Goal: Information Seeking & Learning: Learn about a topic

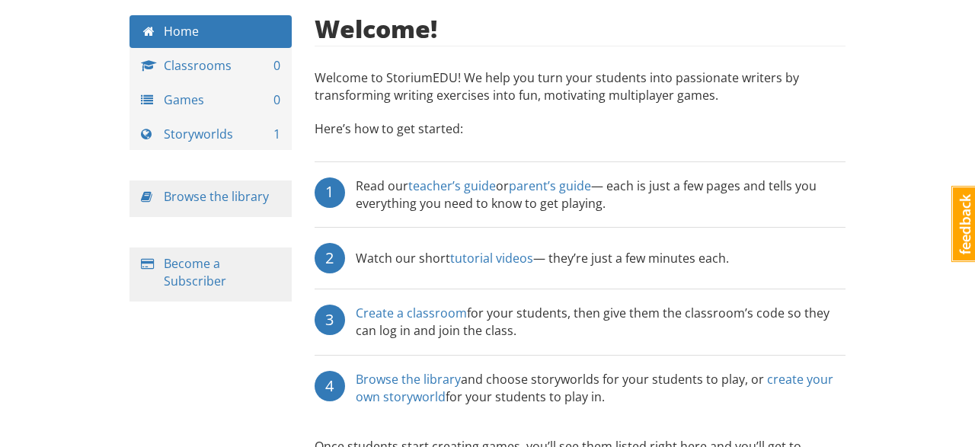
scroll to position [64, 0]
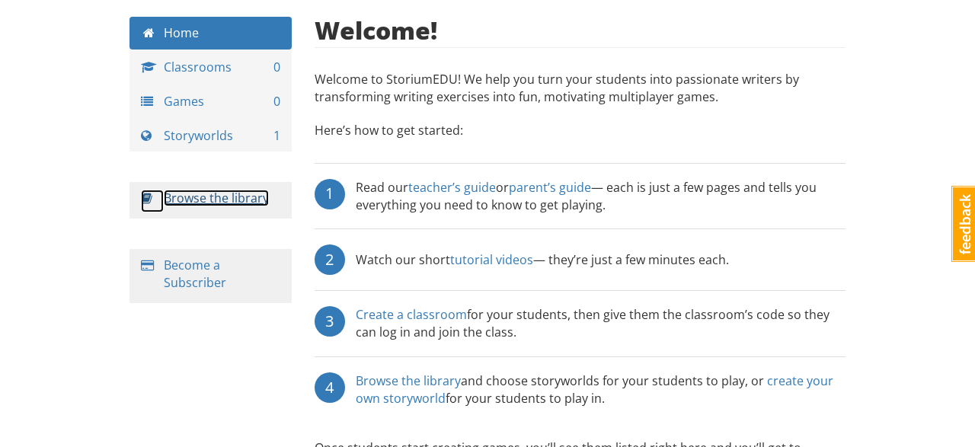
click at [242, 203] on link "Browse the library" at bounding box center [216, 198] width 105 height 17
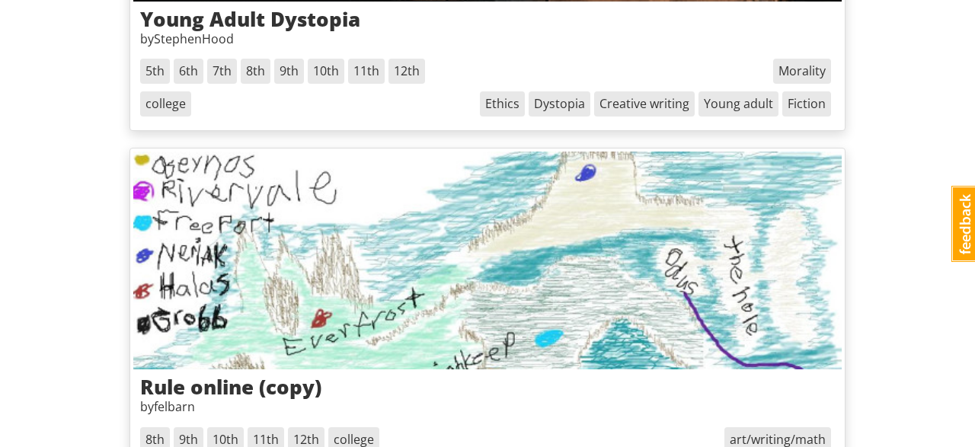
scroll to position [79, 0]
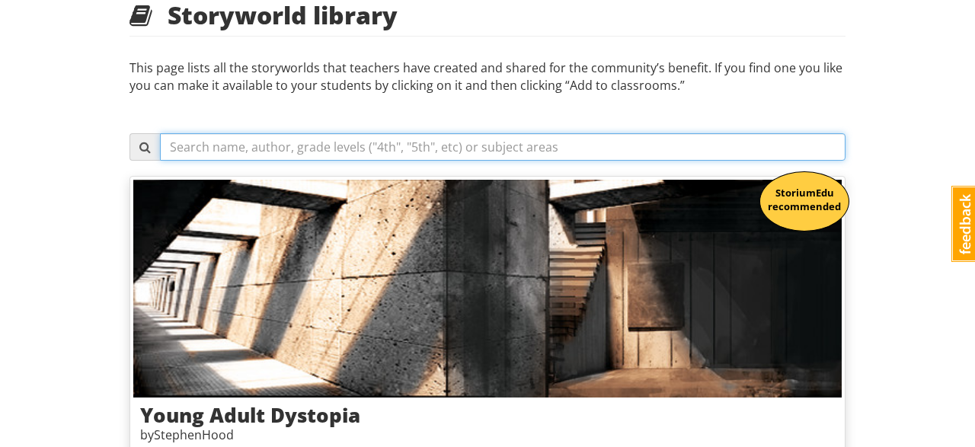
click at [244, 146] on input "text" at bounding box center [503, 146] width 686 height 27
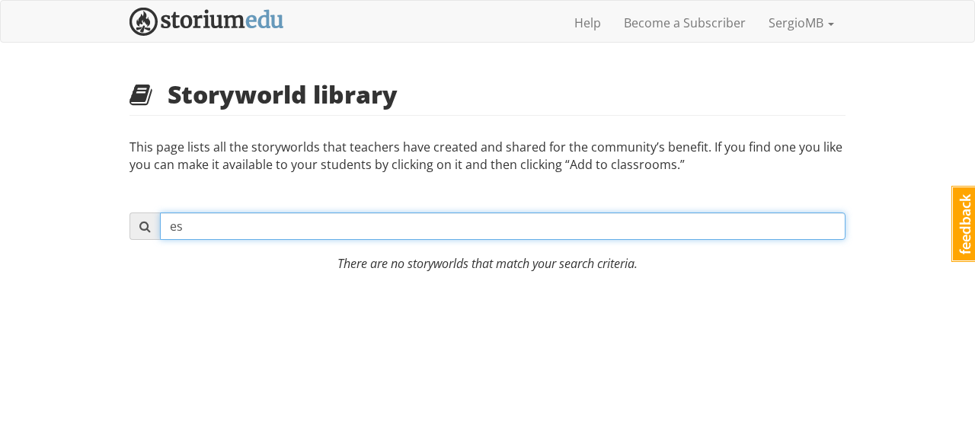
type input "e"
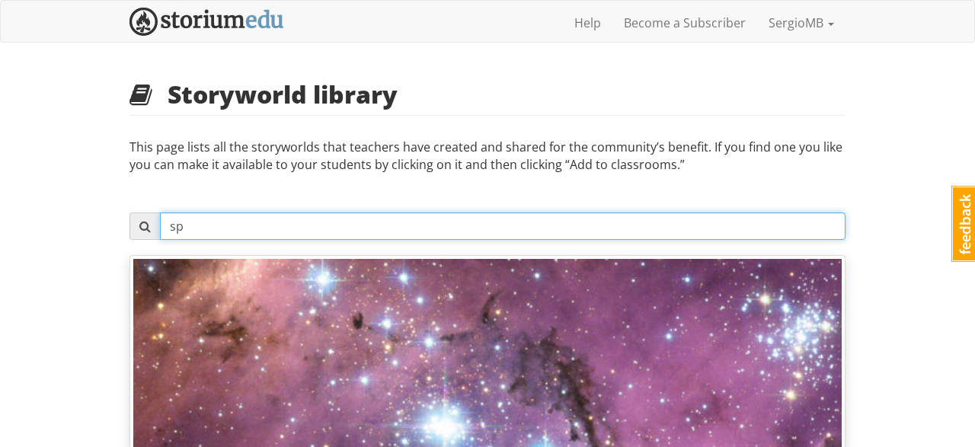
type input "s"
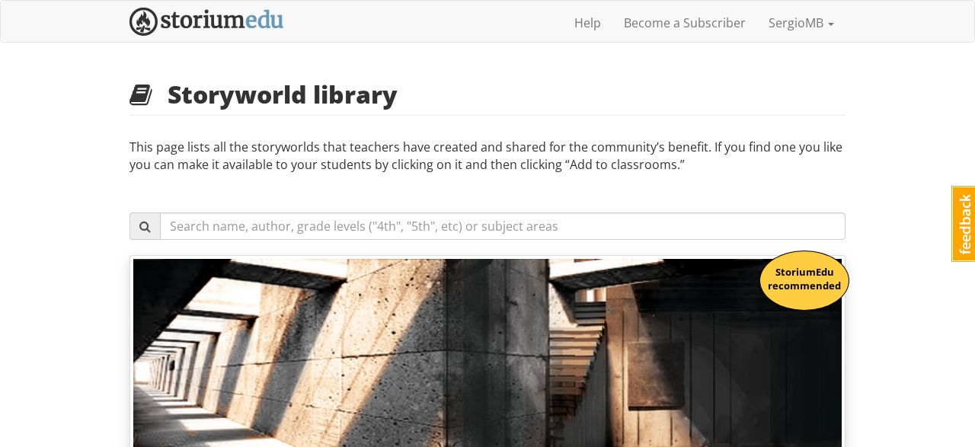
click at [252, 146] on p "This page lists all the storyworlds that teachers have created and shared for t…" at bounding box center [488, 172] width 716 height 66
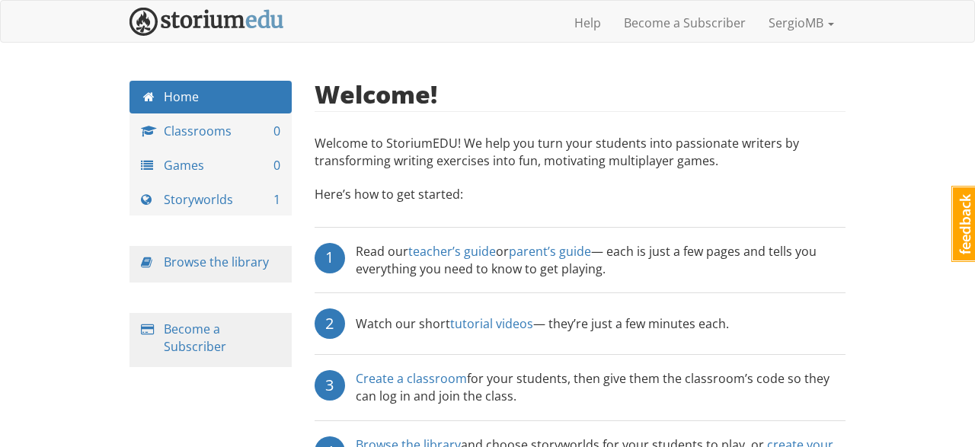
scroll to position [64, 0]
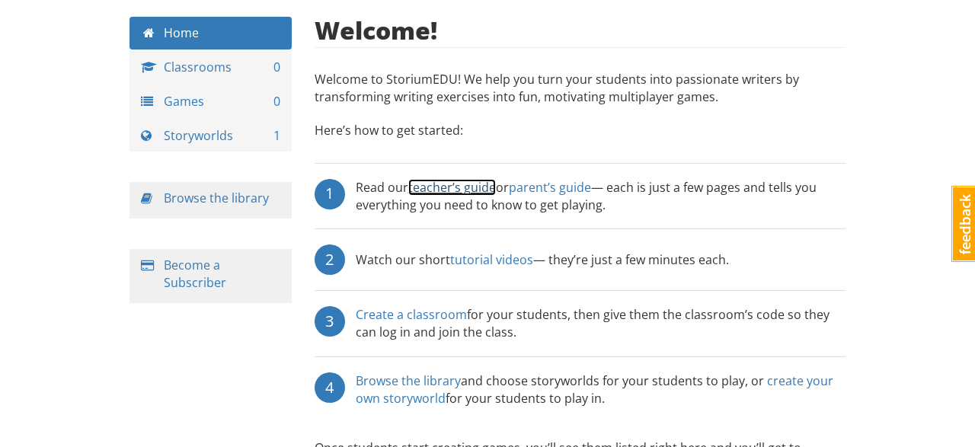
click at [462, 191] on link "teacher’s guide" at bounding box center [452, 187] width 88 height 17
click at [510, 260] on link "tutorial videos" at bounding box center [491, 259] width 83 height 17
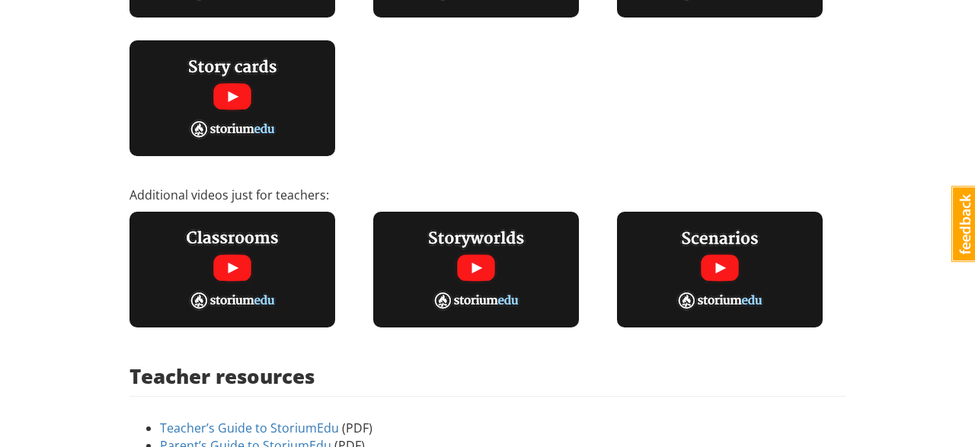
scroll to position [460, 0]
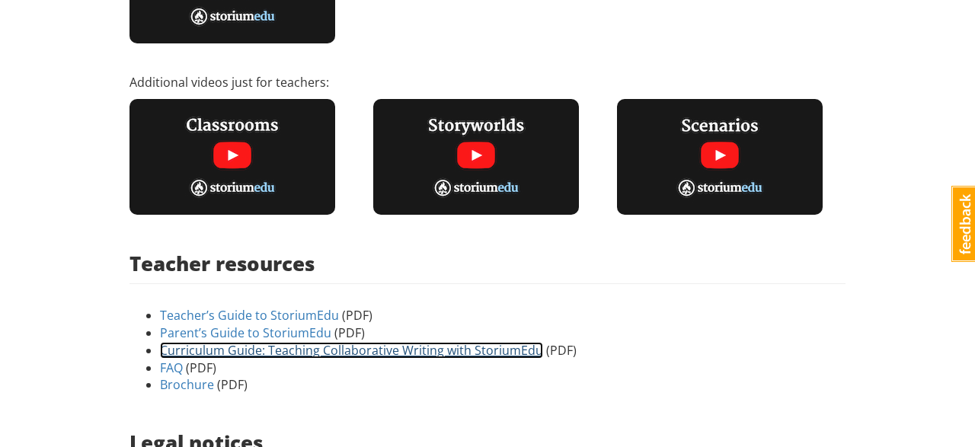
click at [427, 356] on link "Curriculum Guide: Teaching Collaborative Writing with StoriumEdu" at bounding box center [351, 350] width 383 height 17
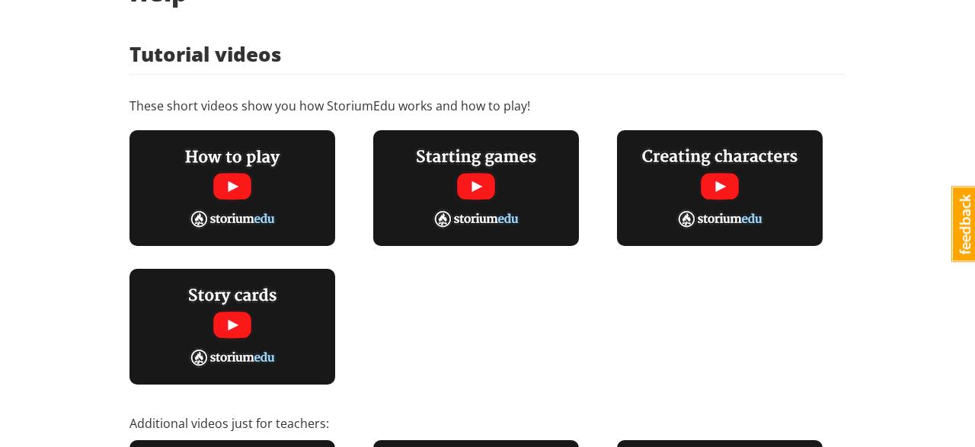
scroll to position [0, 0]
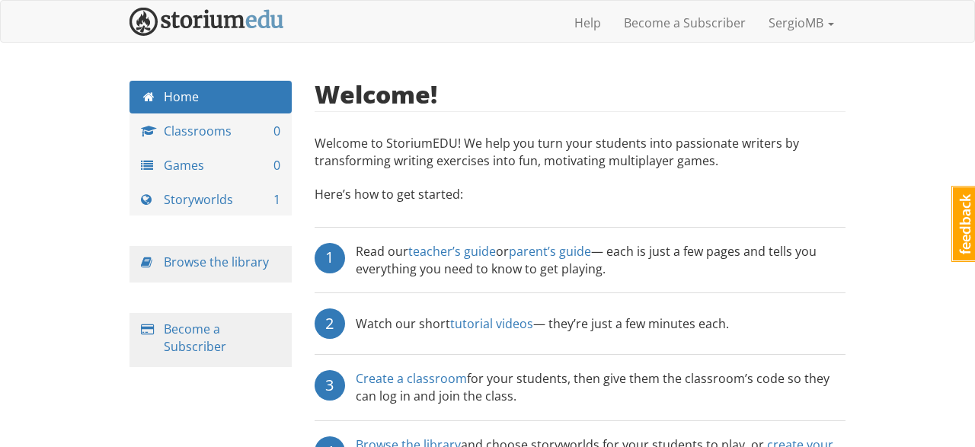
scroll to position [64, 0]
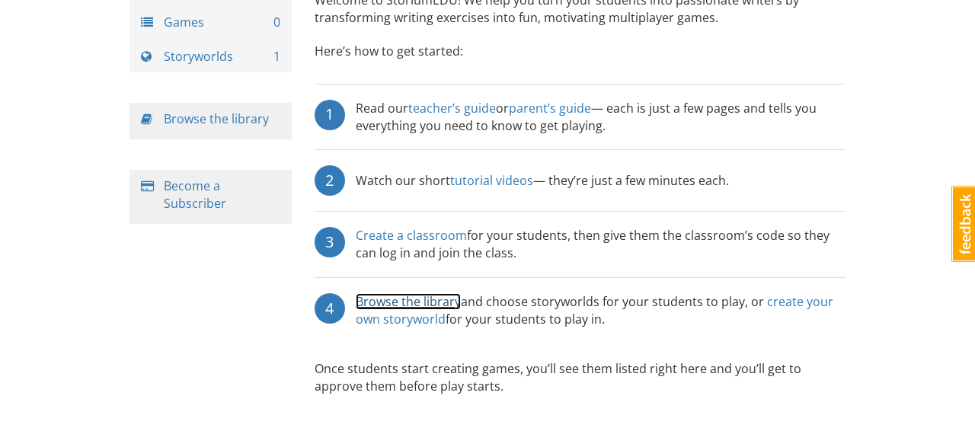
click at [442, 301] on link "Browse the library" at bounding box center [408, 301] width 105 height 17
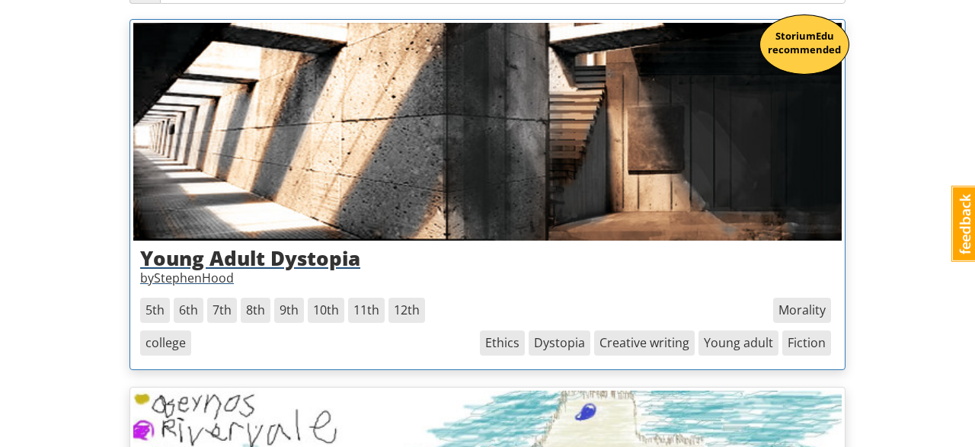
scroll to position [238, 0]
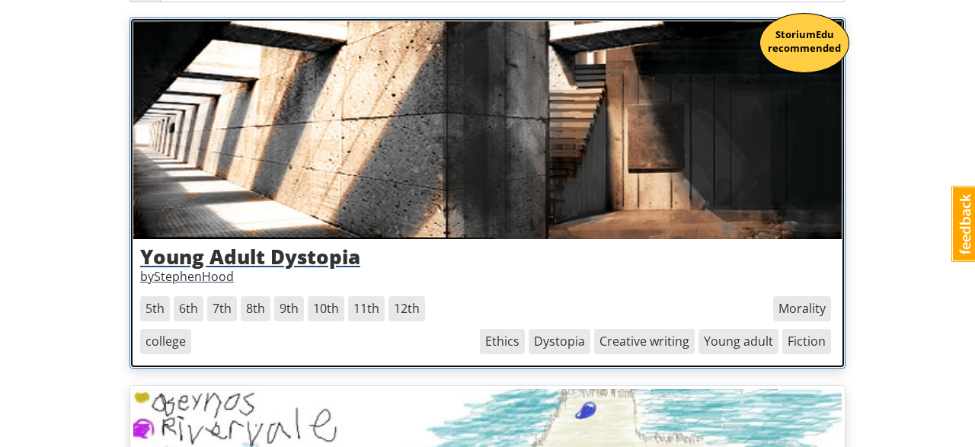
click at [366, 238] on img at bounding box center [487, 130] width 709 height 218
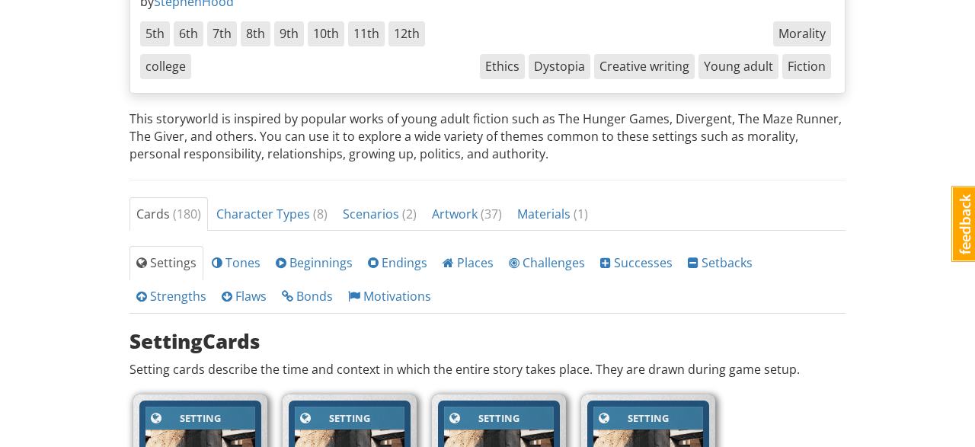
scroll to position [450, 0]
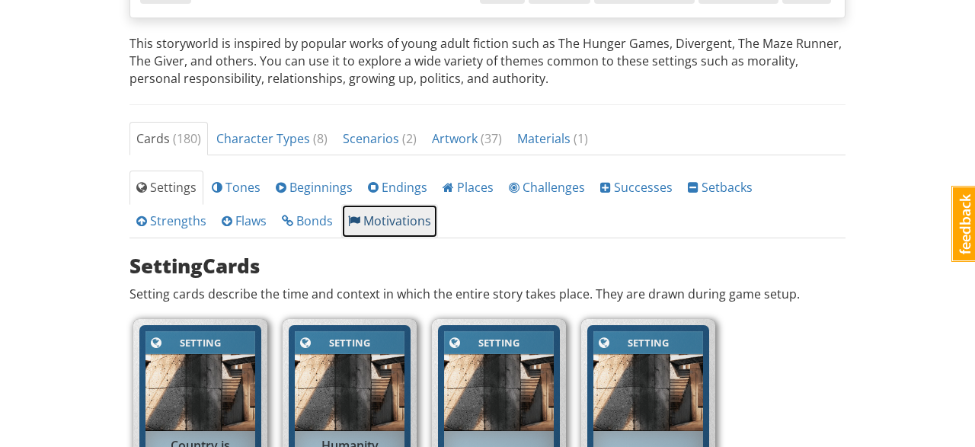
click at [348, 218] on span "Motivations" at bounding box center [389, 221] width 83 height 17
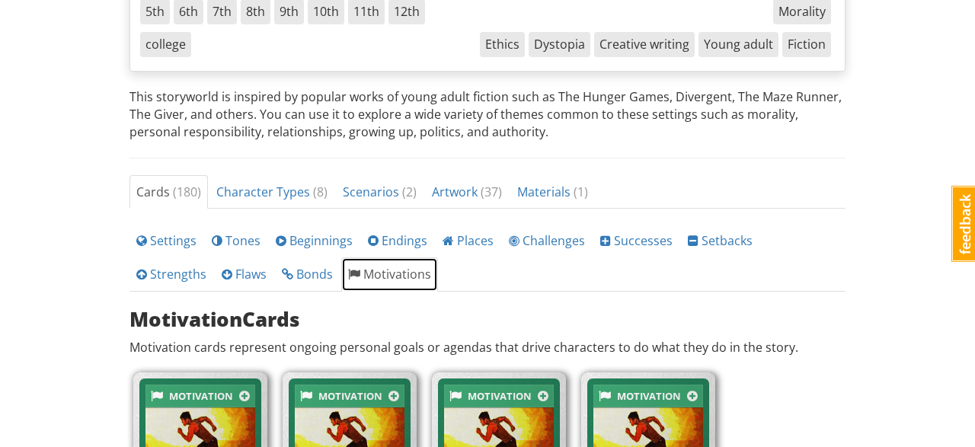
scroll to position [370, 0]
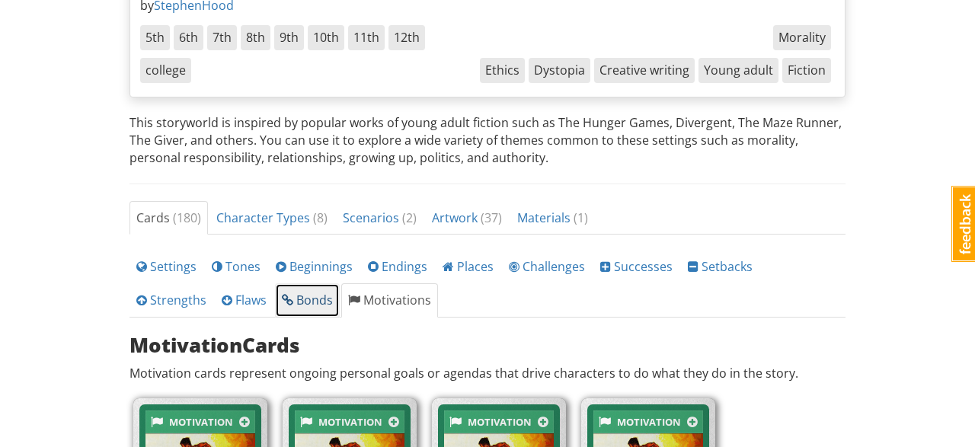
click at [282, 297] on span "Bonds" at bounding box center [307, 300] width 51 height 17
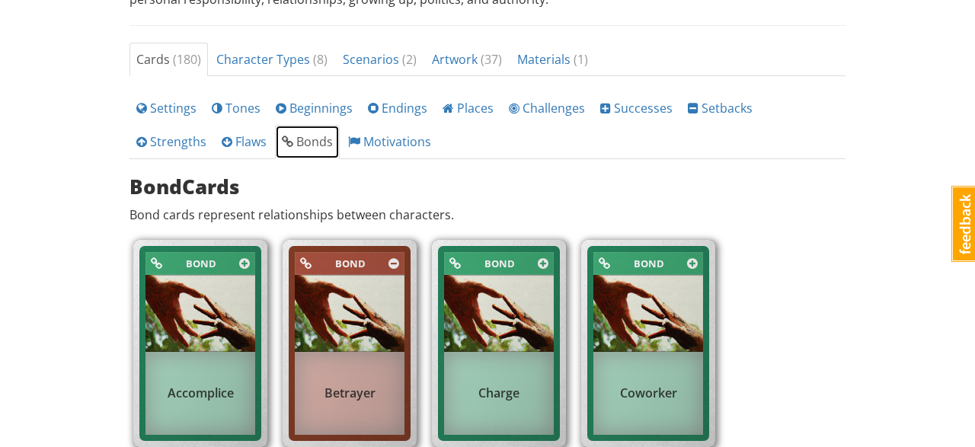
scroll to position [450, 0]
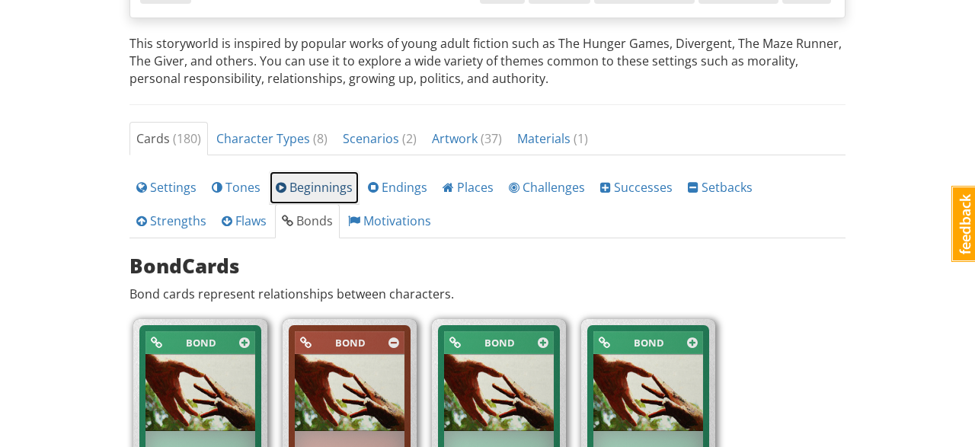
click at [276, 181] on span at bounding box center [281, 187] width 11 height 12
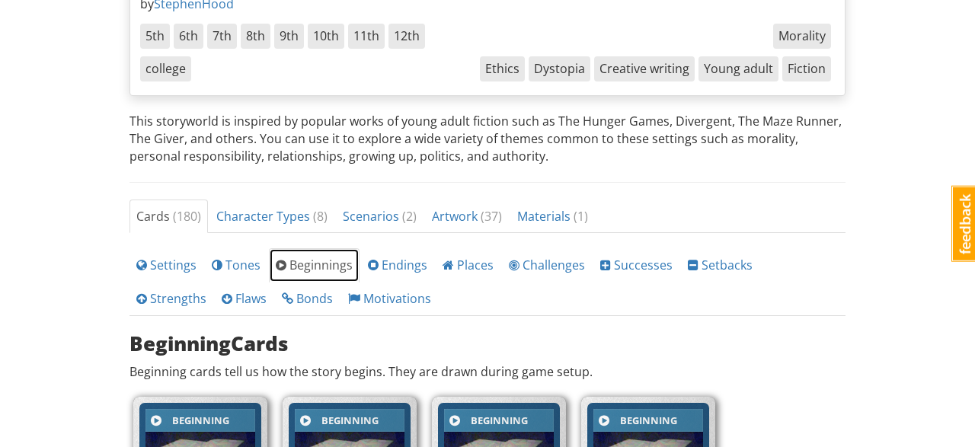
scroll to position [370, 0]
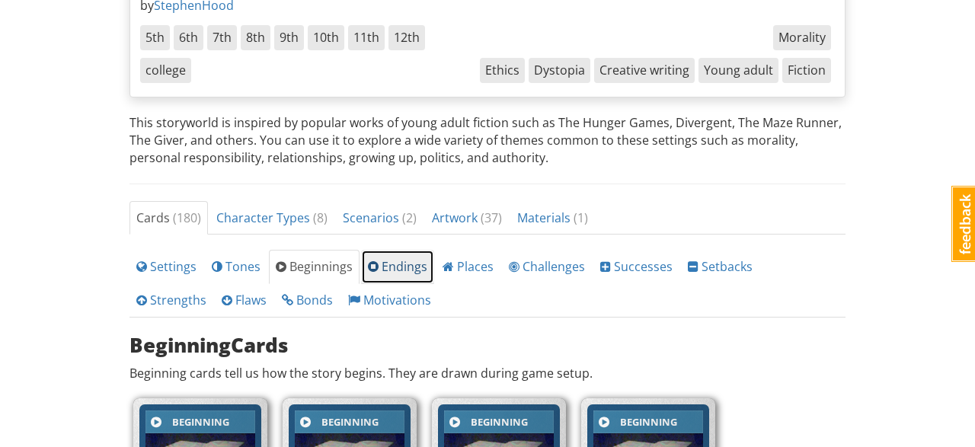
click at [386, 254] on link "Endings" at bounding box center [397, 267] width 73 height 34
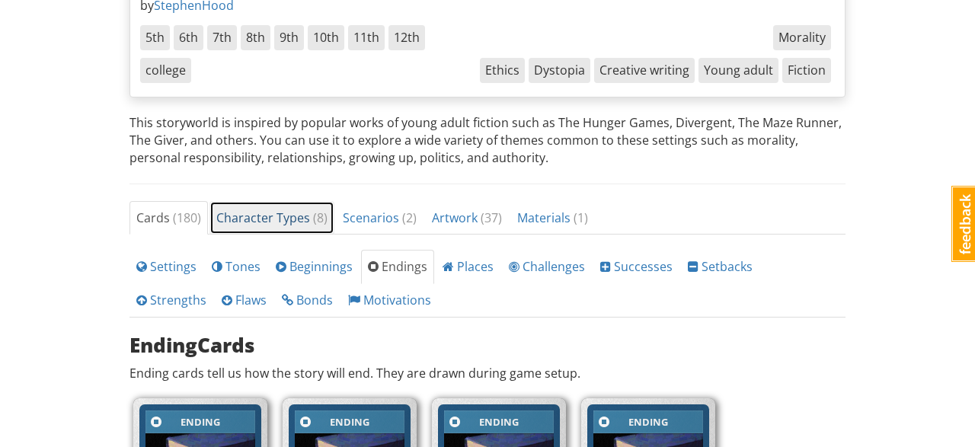
click at [309, 210] on span "Character Types ( 8 )" at bounding box center [271, 218] width 111 height 17
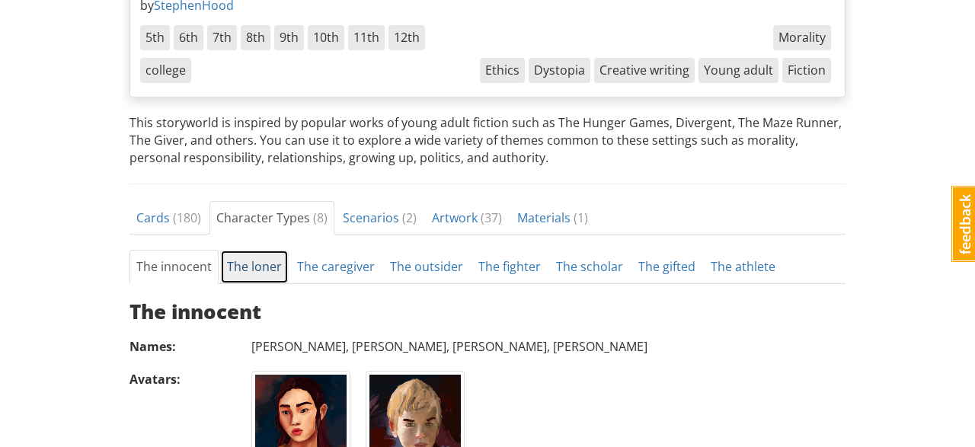
click at [267, 260] on link "The loner" at bounding box center [254, 267] width 69 height 34
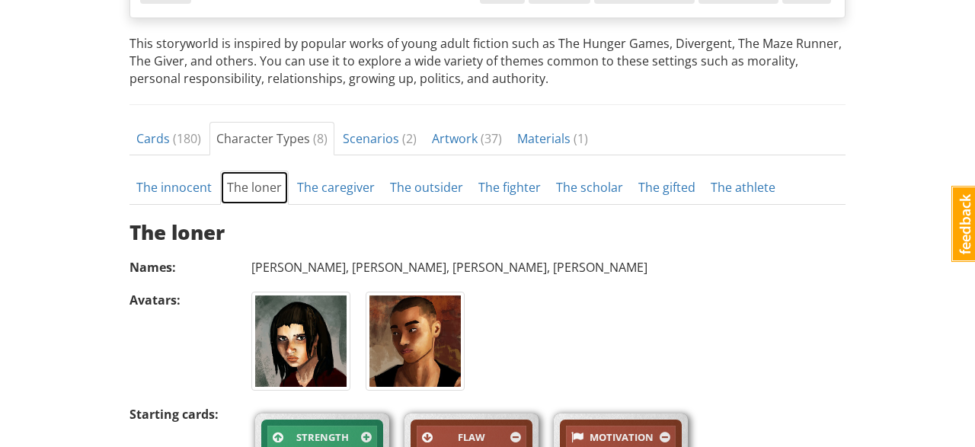
scroll to position [608, 0]
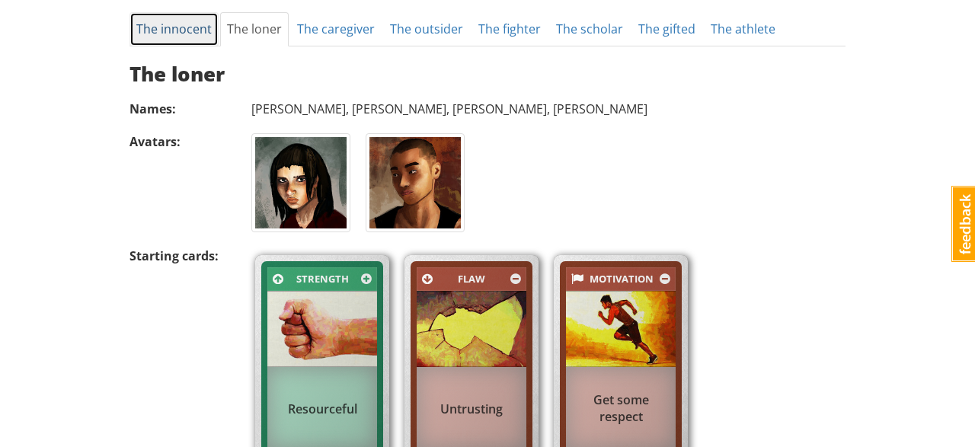
click at [179, 31] on link "The innocent" at bounding box center [174, 29] width 89 height 34
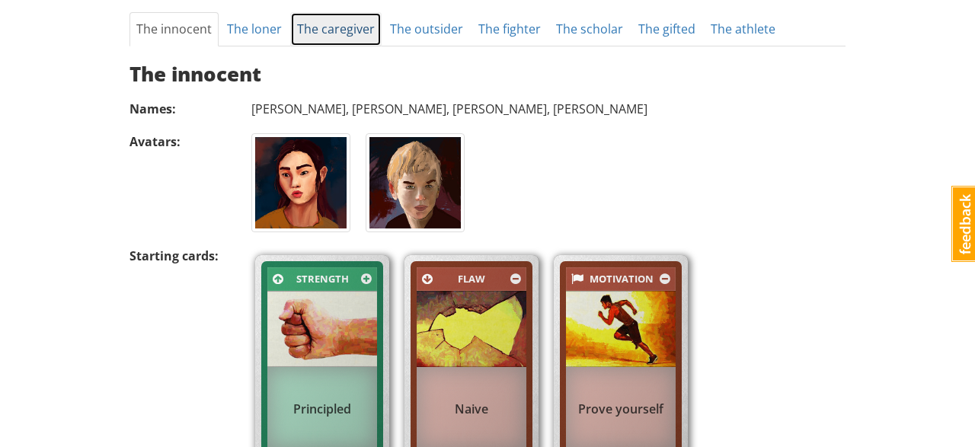
click at [318, 22] on link "The caregiver" at bounding box center [335, 29] width 91 height 34
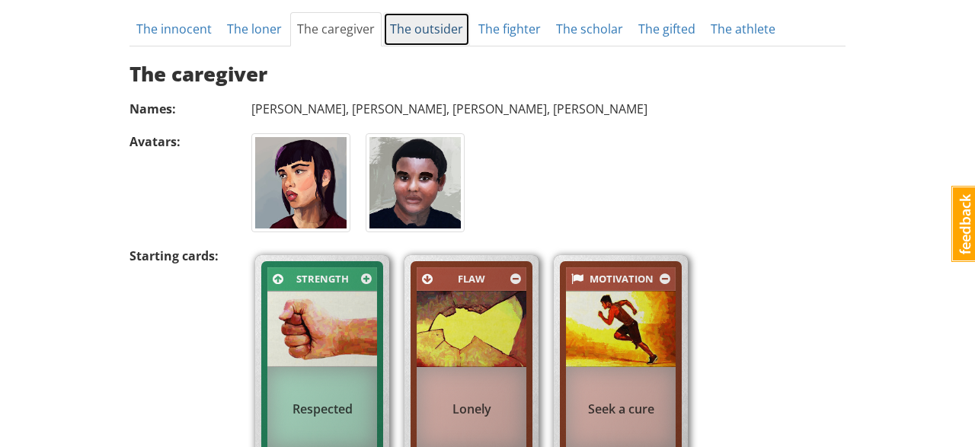
click at [422, 32] on link "The outsider" at bounding box center [426, 29] width 87 height 34
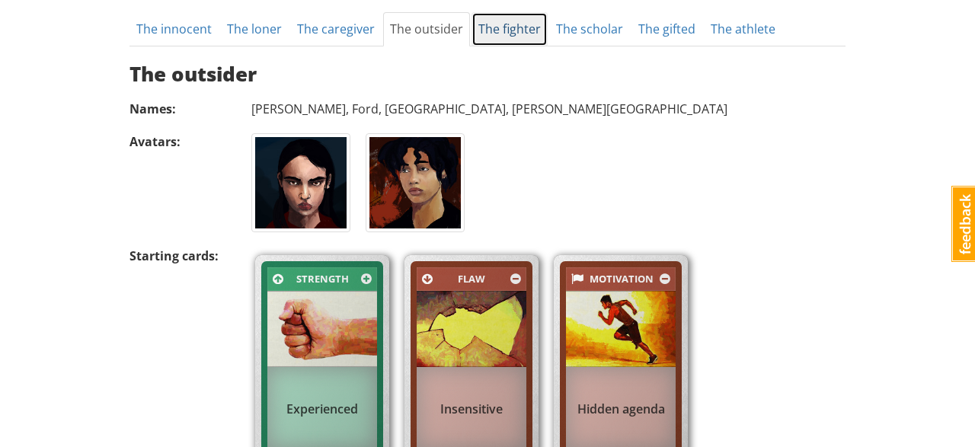
click at [516, 28] on link "The fighter" at bounding box center [510, 29] width 76 height 34
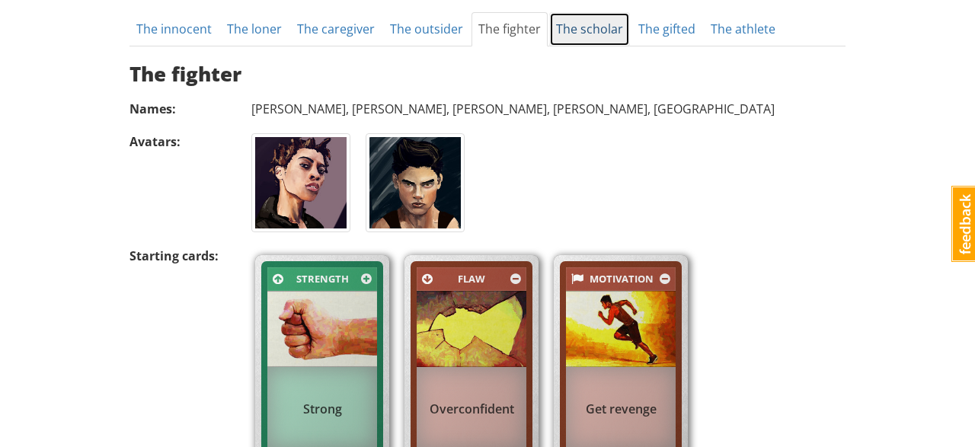
click at [587, 34] on link "The scholar" at bounding box center [589, 29] width 81 height 34
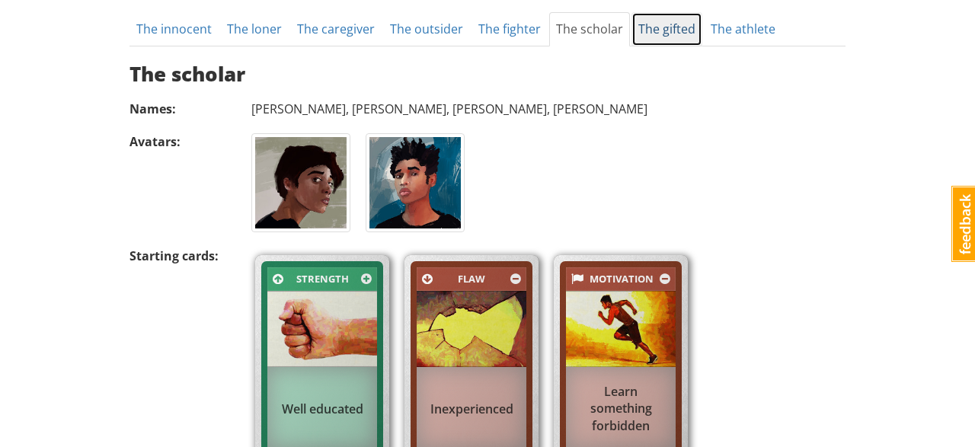
click at [667, 27] on link "The gifted" at bounding box center [667, 29] width 71 height 34
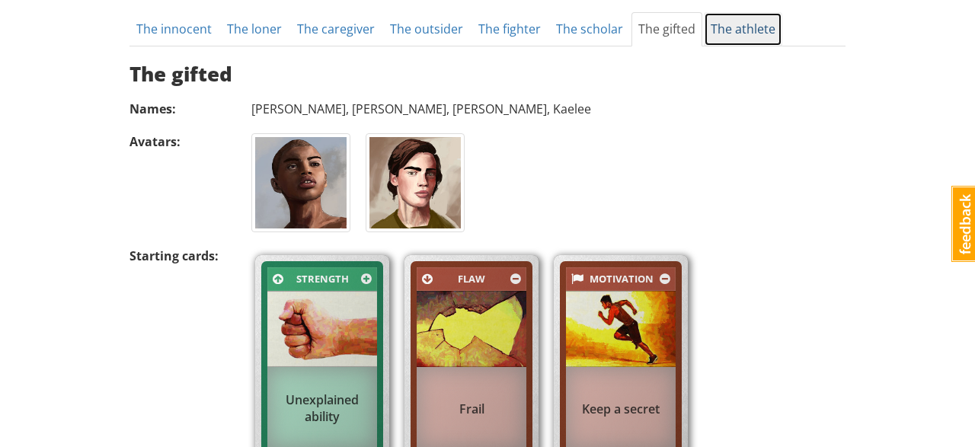
click at [735, 18] on link "The athlete" at bounding box center [743, 29] width 78 height 34
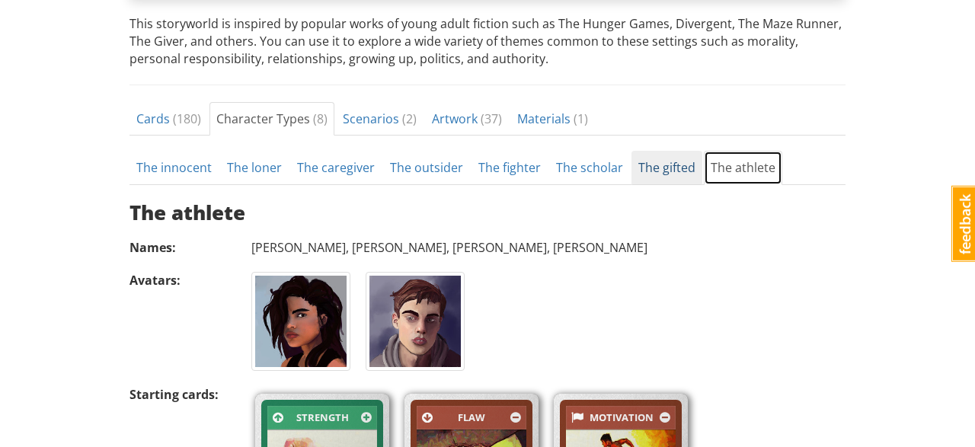
scroll to position [450, 0]
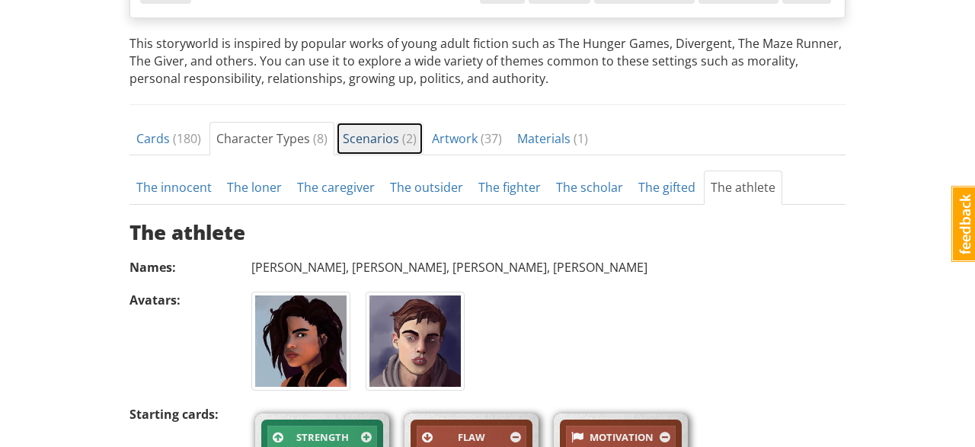
click at [398, 147] on link "Scenarios ( 2 )" at bounding box center [380, 139] width 88 height 34
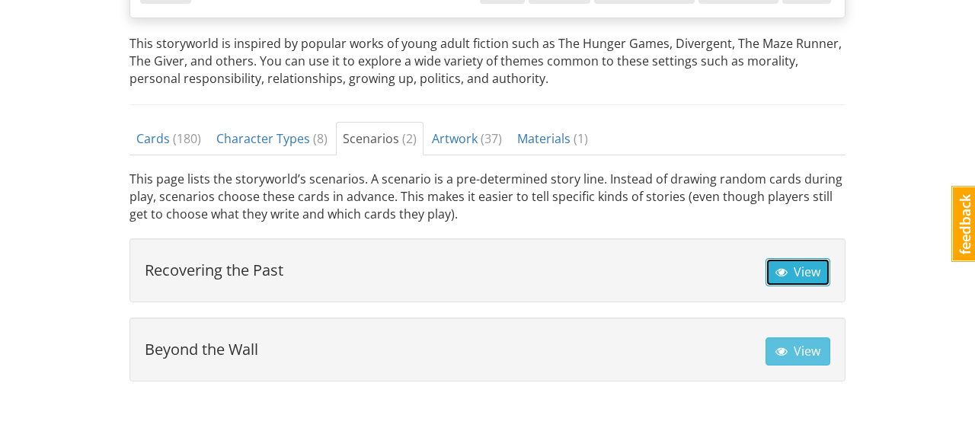
click at [792, 268] on span "View" at bounding box center [798, 272] width 45 height 17
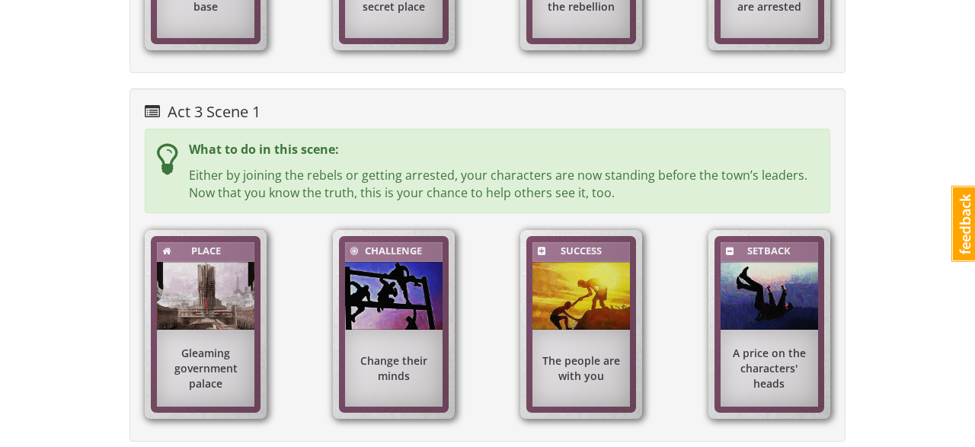
scroll to position [1176, 0]
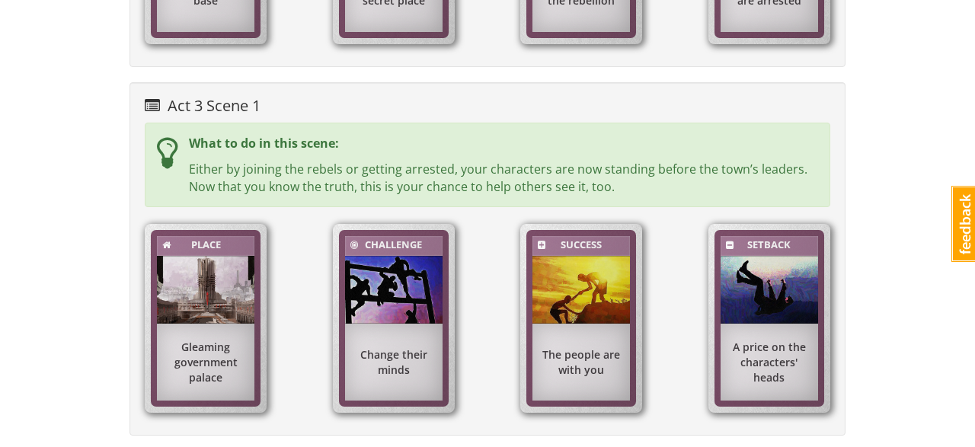
click at [363, 275] on img at bounding box center [394, 290] width 98 height 69
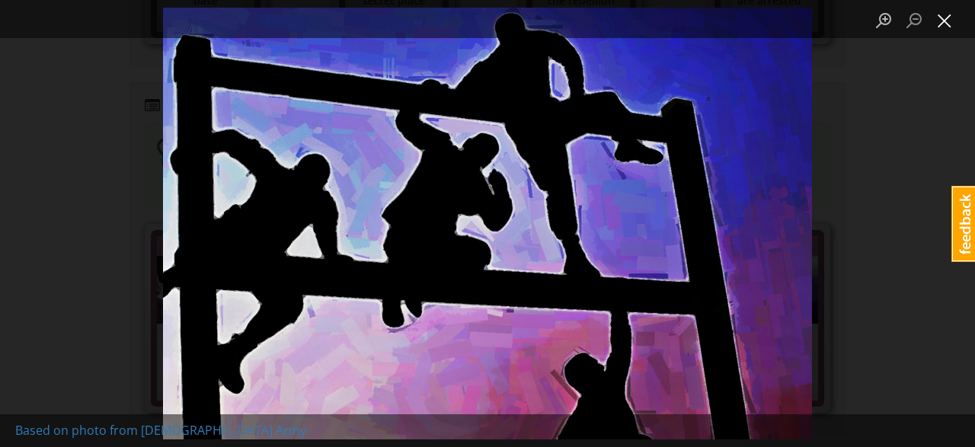
click at [935, 22] on button "Close lightbox" at bounding box center [944, 20] width 30 height 27
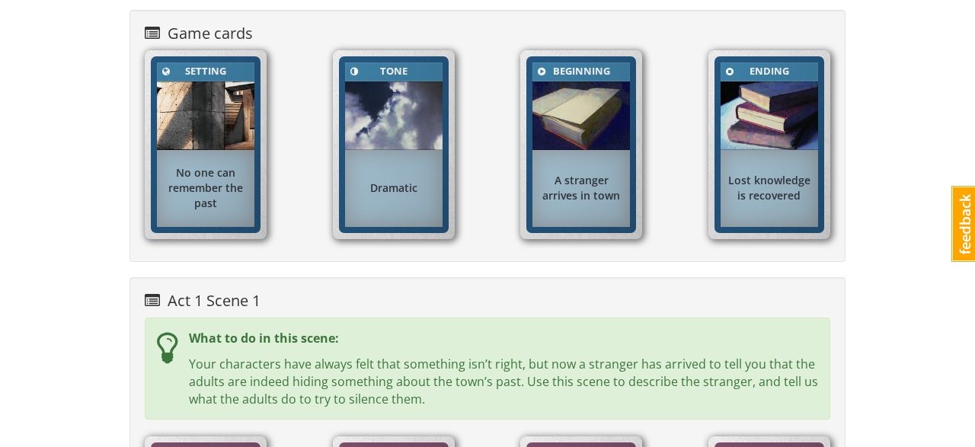
scroll to position [0, 0]
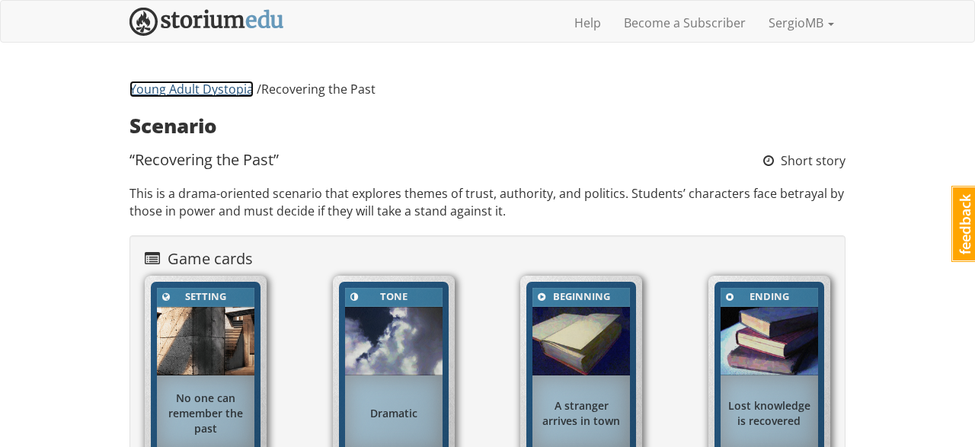
click at [202, 87] on link "Young Adult Dystopia" at bounding box center [192, 89] width 124 height 17
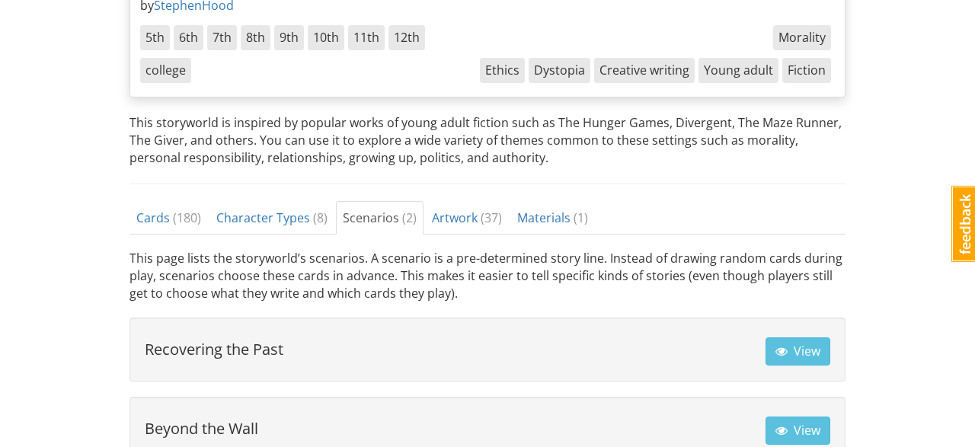
scroll to position [396, 0]
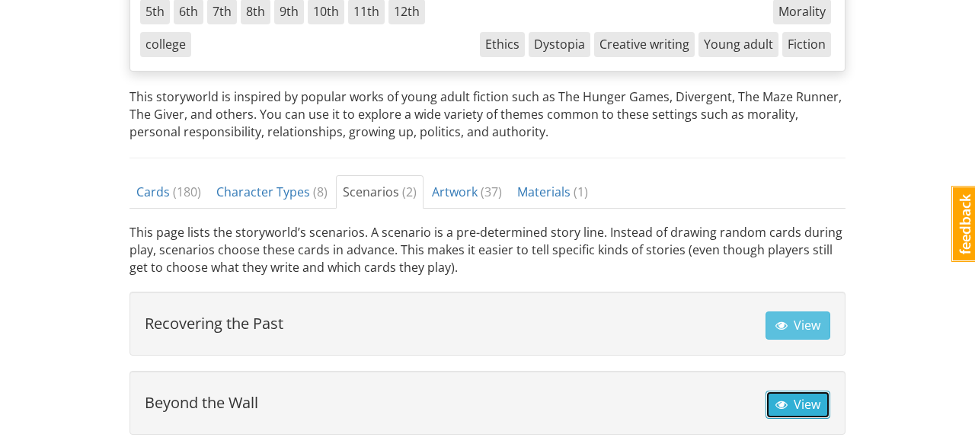
click at [788, 398] on span "button" at bounding box center [782, 404] width 12 height 12
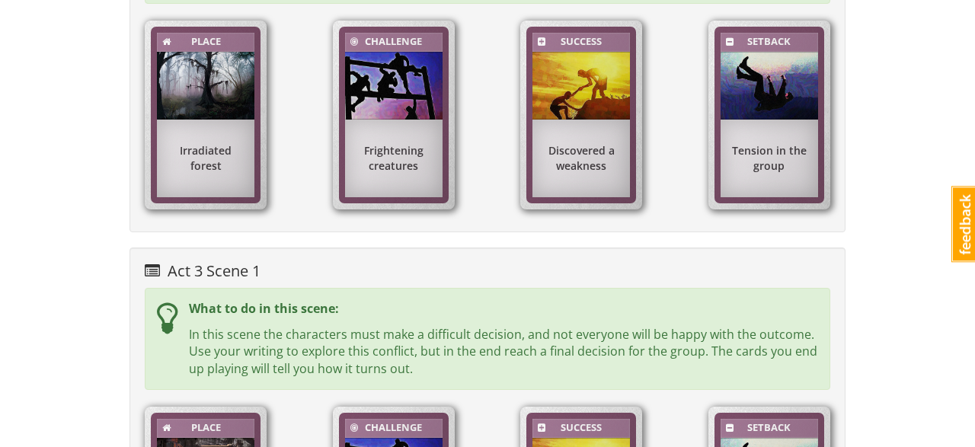
scroll to position [1030, 0]
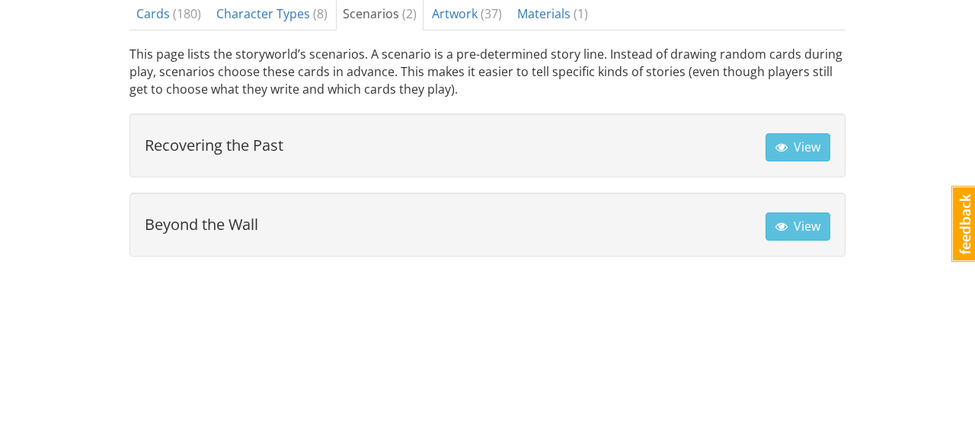
scroll to position [396, 0]
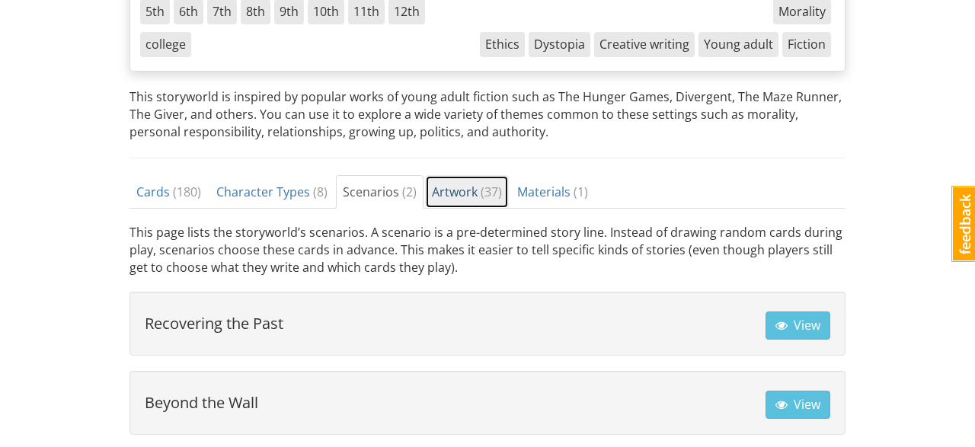
click at [482, 188] on span "( 37 )" at bounding box center [491, 192] width 21 height 17
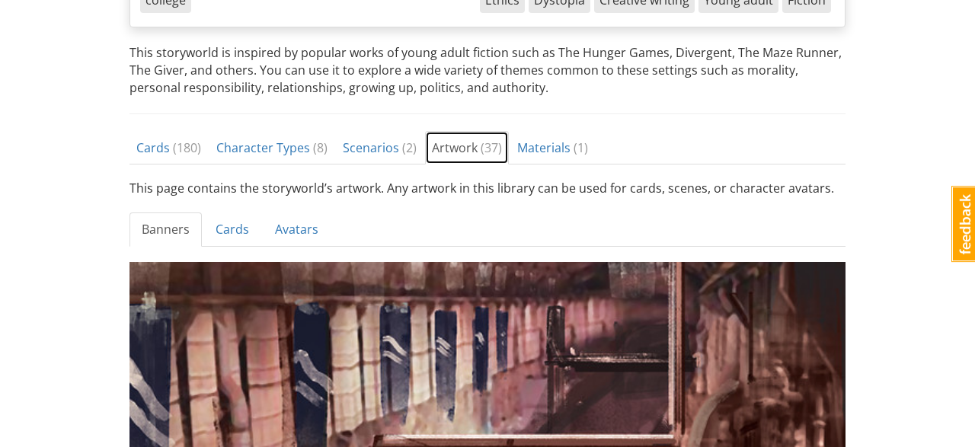
scroll to position [317, 0]
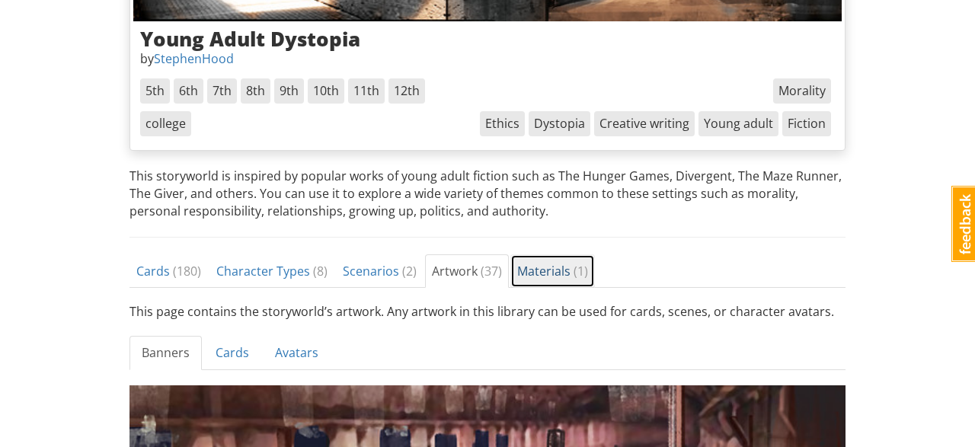
click at [526, 259] on link "Materials ( 1 )" at bounding box center [552, 271] width 85 height 34
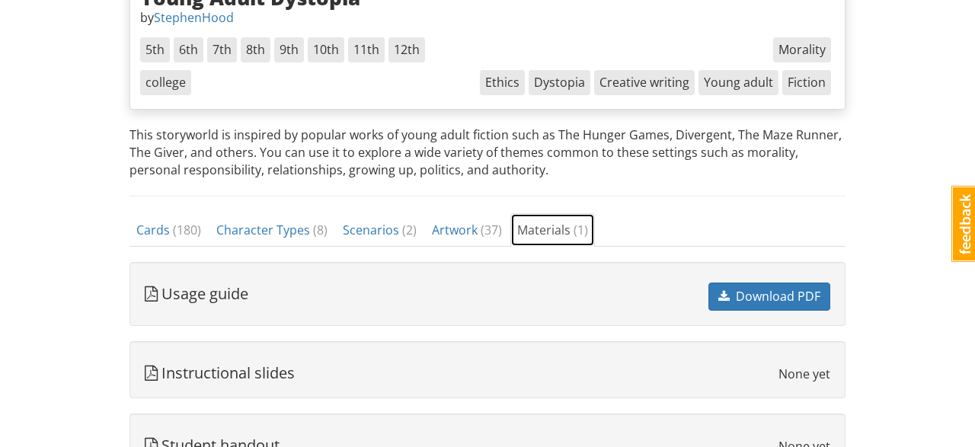
scroll to position [396, 0]
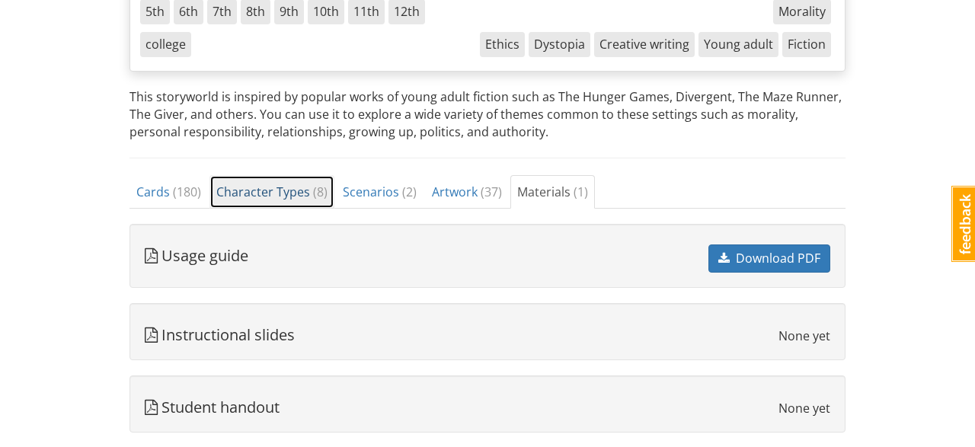
click at [264, 203] on link "Character Types ( 8 )" at bounding box center [272, 192] width 125 height 34
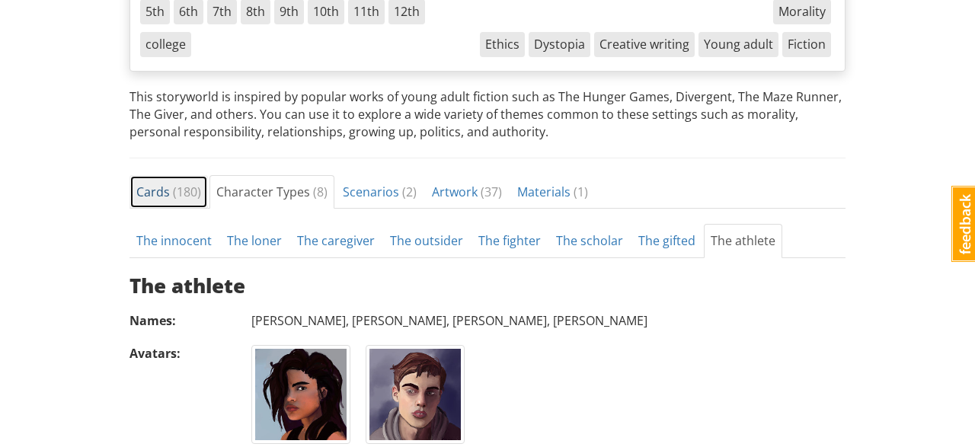
click at [167, 191] on span "Cards ( 180 )" at bounding box center [168, 192] width 65 height 17
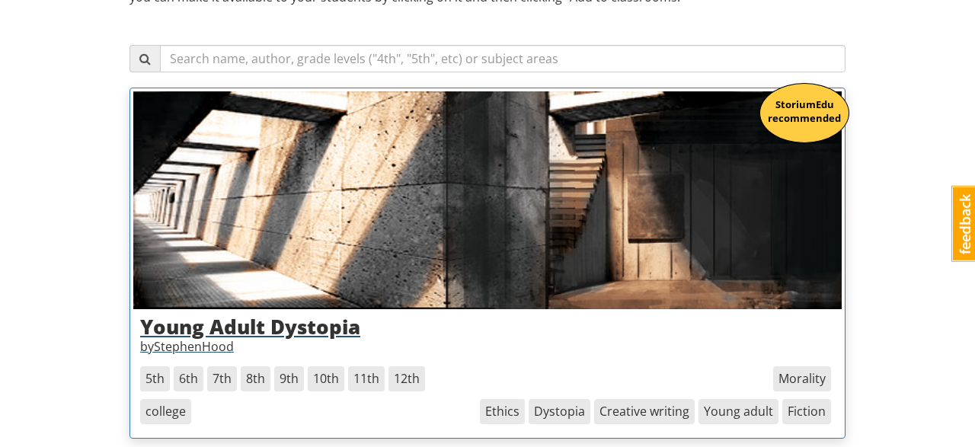
scroll to position [238, 0]
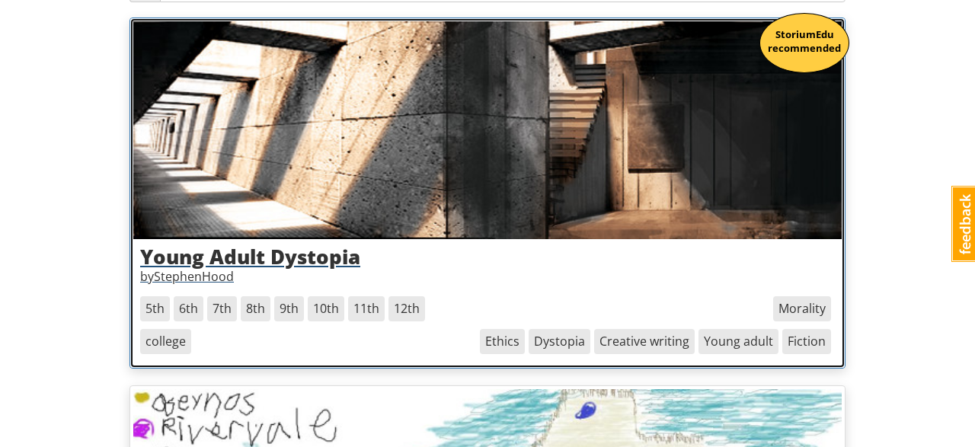
click at [347, 200] on img at bounding box center [487, 130] width 709 height 218
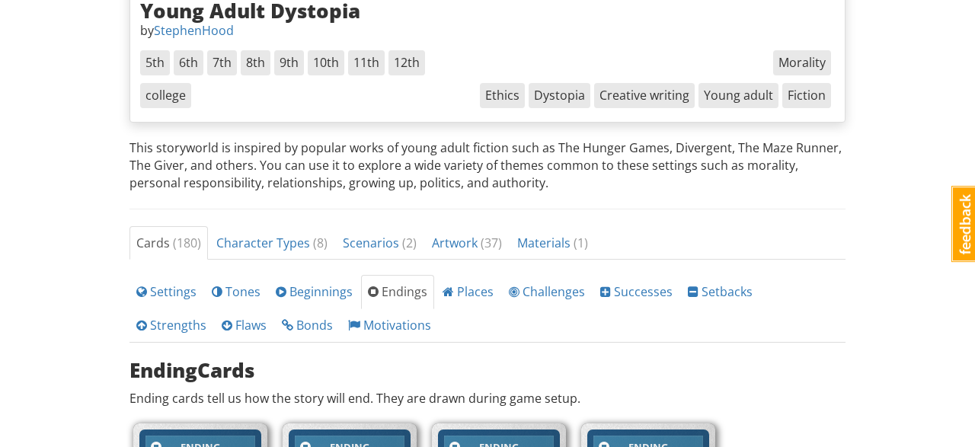
scroll to position [475, 0]
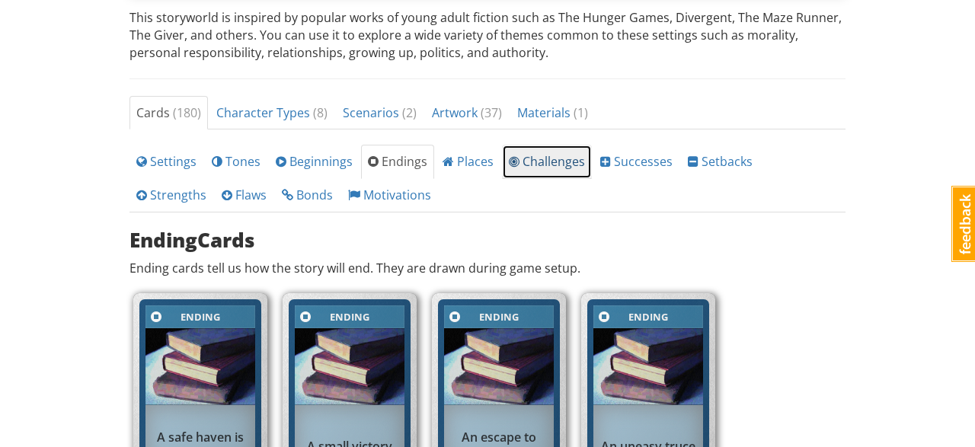
click at [539, 153] on span "Challenges" at bounding box center [547, 161] width 76 height 17
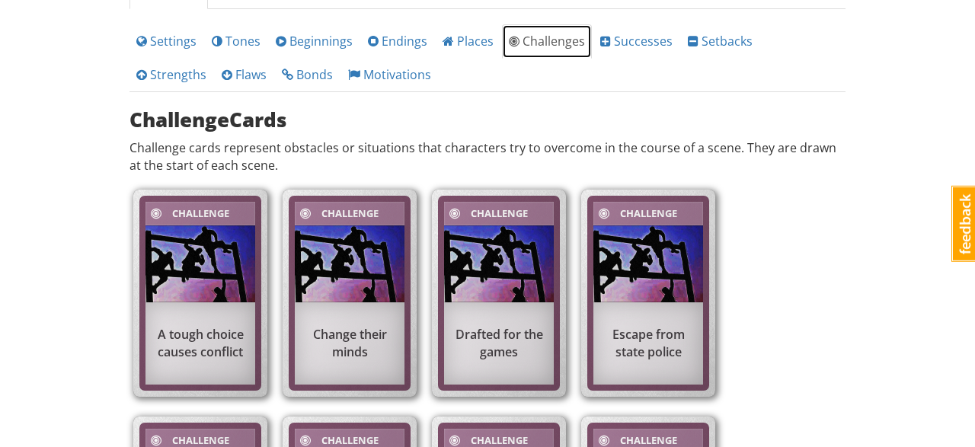
scroll to position [396, 0]
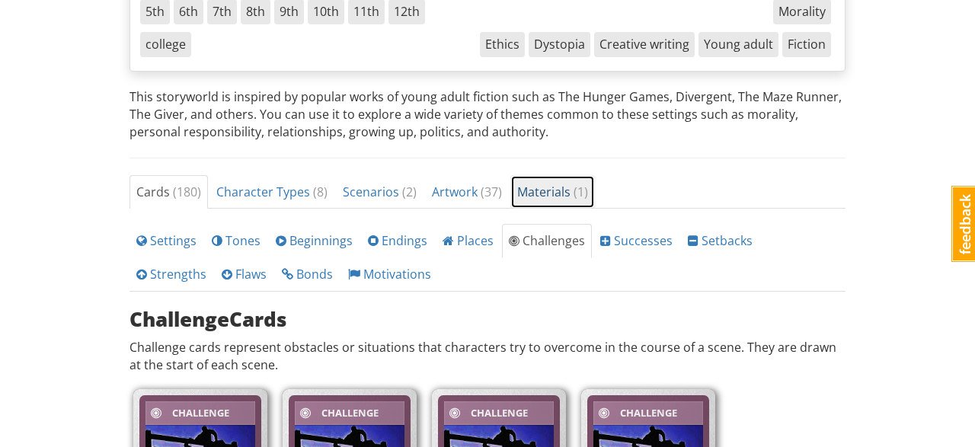
click at [574, 190] on span "( 1 )" at bounding box center [581, 192] width 14 height 17
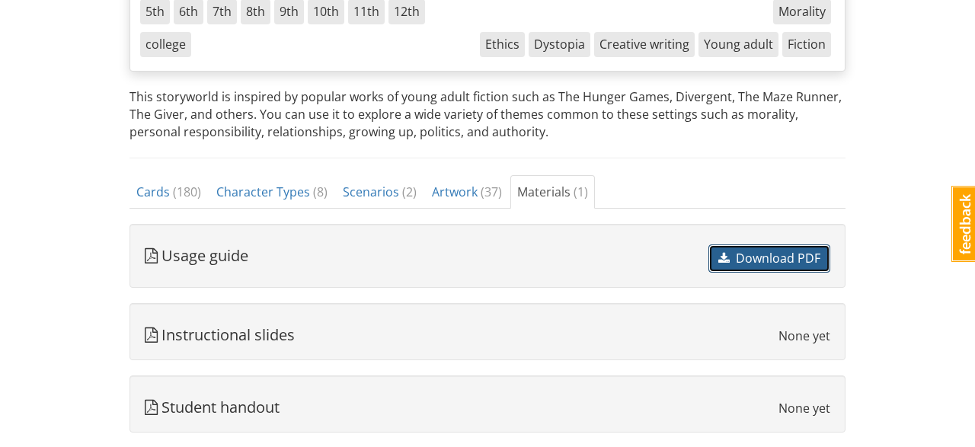
click at [725, 254] on span at bounding box center [723, 258] width 11 height 12
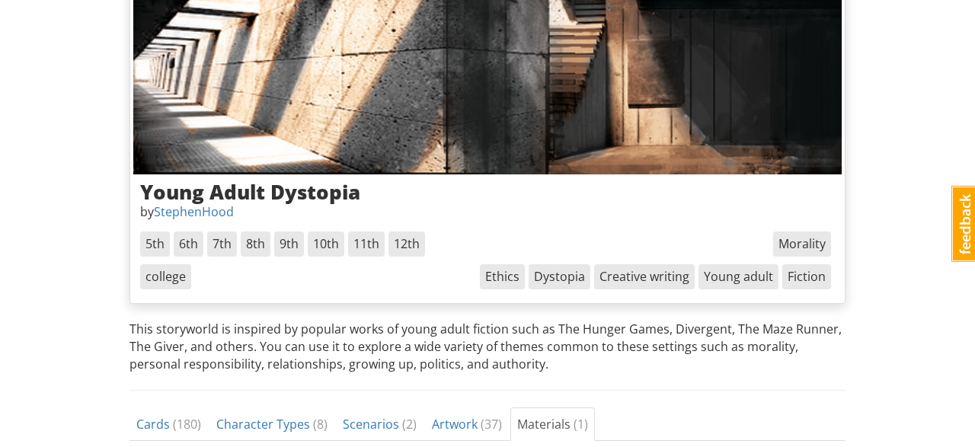
scroll to position [158, 0]
